Goal: Task Accomplishment & Management: Manage account settings

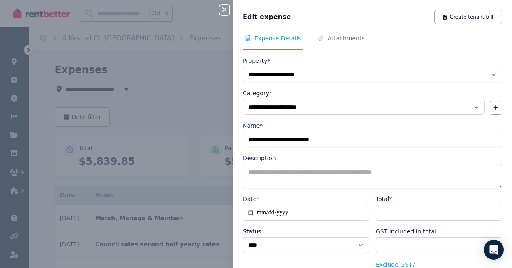
select select "**********"
click at [235, 222] on div "**********" at bounding box center [256, 134] width 512 height 268
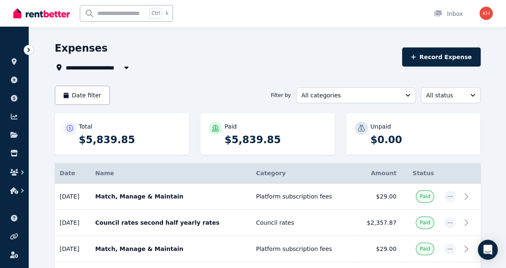
scroll to position [20, 0]
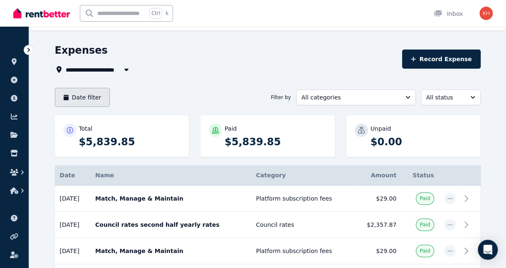
click at [92, 88] on button "Date filter" at bounding box center [82, 97] width 55 height 19
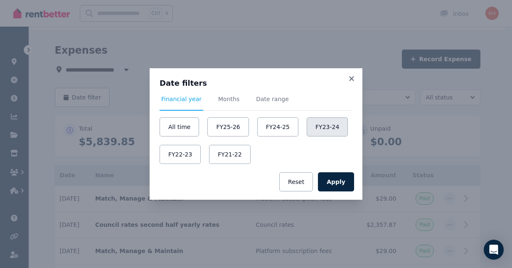
click at [307, 136] on button "FY23-24" at bounding box center [327, 126] width 41 height 19
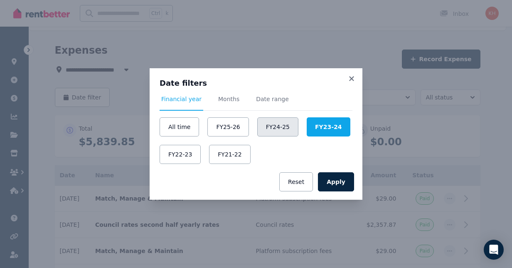
click at [279, 129] on button "FY24-25" at bounding box center [277, 126] width 41 height 19
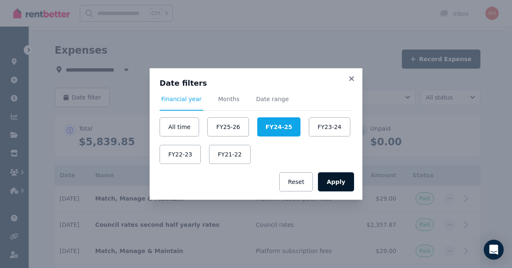
click at [321, 172] on button "Apply" at bounding box center [336, 181] width 36 height 19
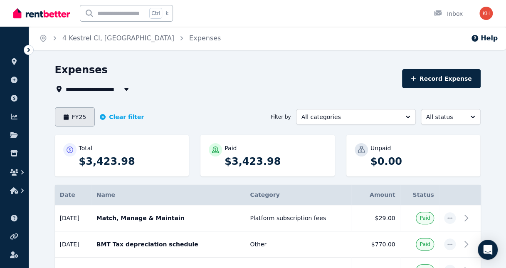
click at [74, 107] on button "FY25" at bounding box center [75, 116] width 40 height 19
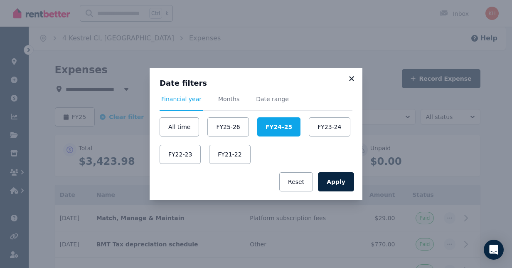
click at [349, 81] on icon at bounding box center [351, 78] width 5 height 5
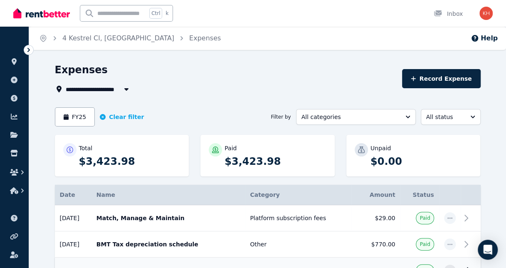
scroll to position [39, 0]
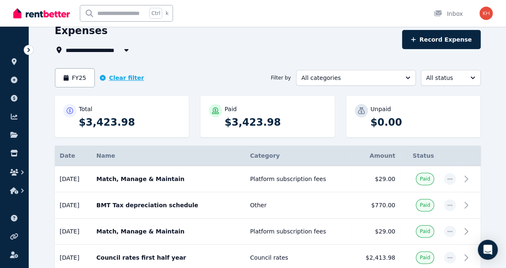
click at [100, 75] on icon "button" at bounding box center [103, 78] width 6 height 6
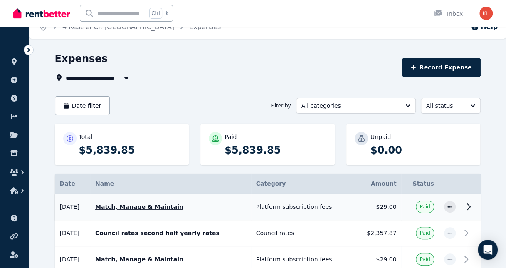
scroll to position [12, 0]
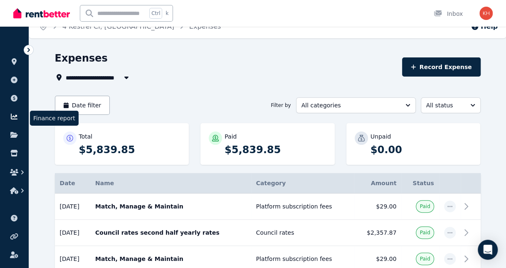
click at [10, 113] on icon at bounding box center [14, 116] width 8 height 7
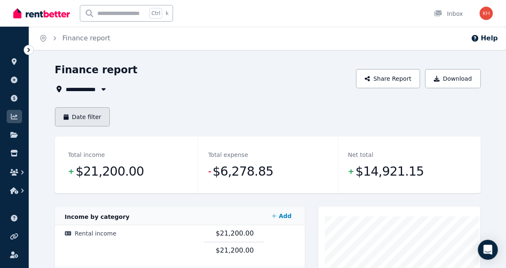
click at [90, 107] on button "Date filter" at bounding box center [82, 116] width 55 height 19
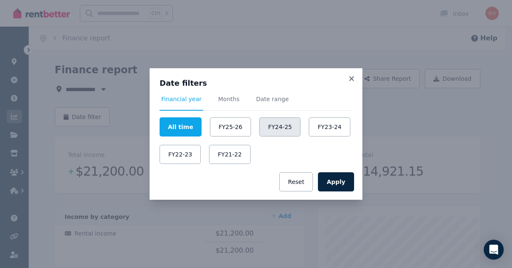
click at [274, 133] on button "FY24-25" at bounding box center [279, 126] width 41 height 19
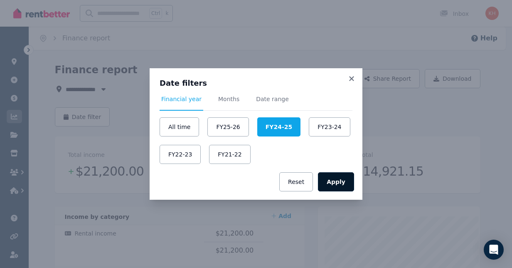
click at [318, 172] on button "Apply" at bounding box center [336, 181] width 36 height 19
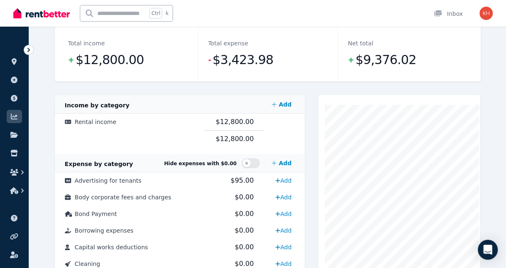
scroll to position [111, 0]
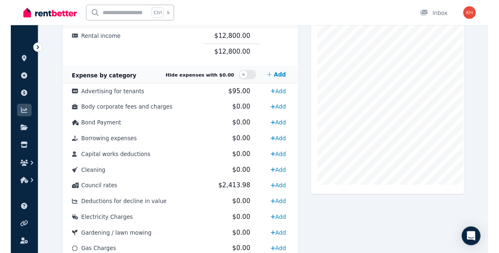
scroll to position [261, 0]
